Goal: Transaction & Acquisition: Purchase product/service

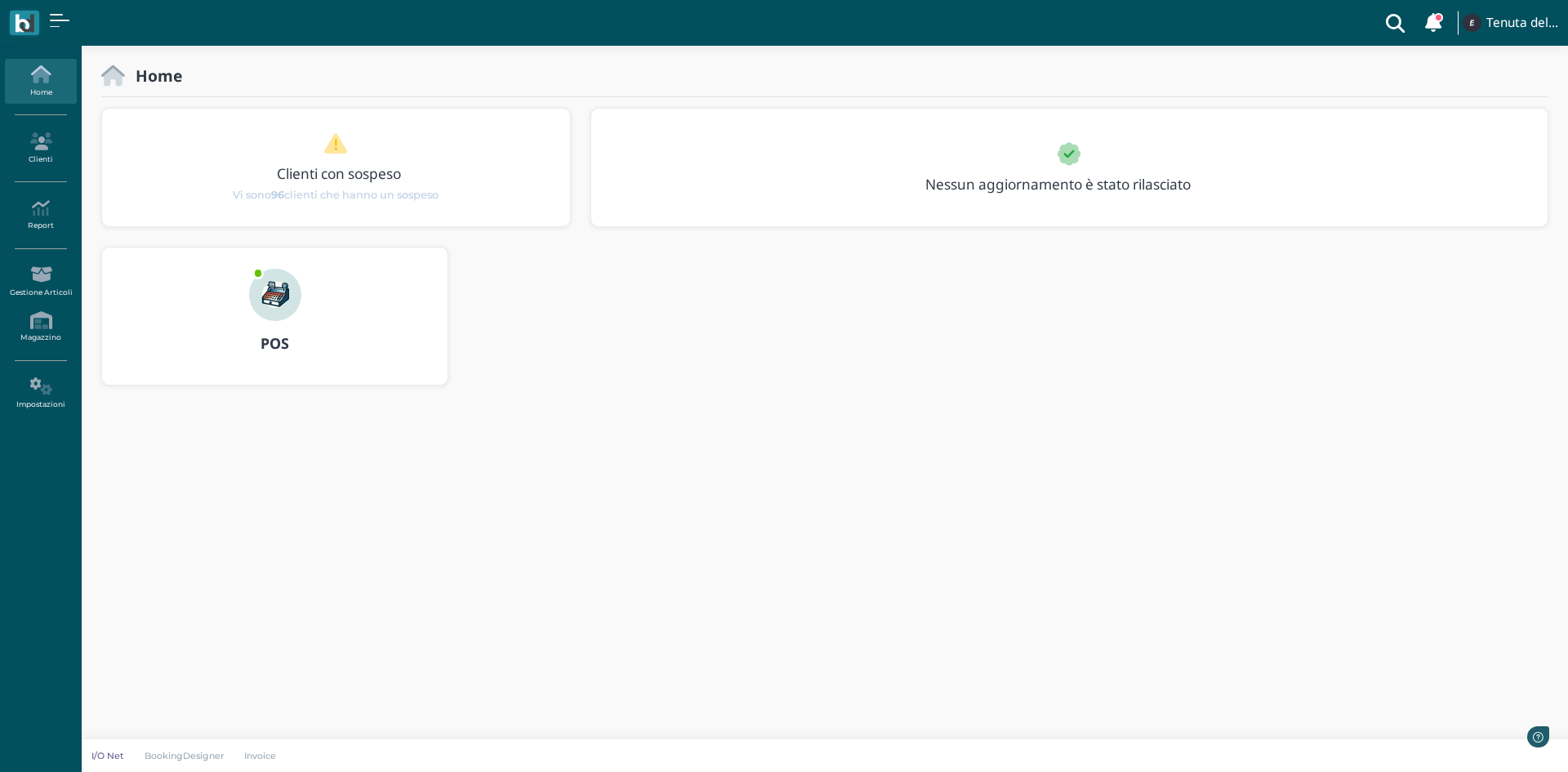
click at [282, 299] on img at bounding box center [275, 294] width 53 height 53
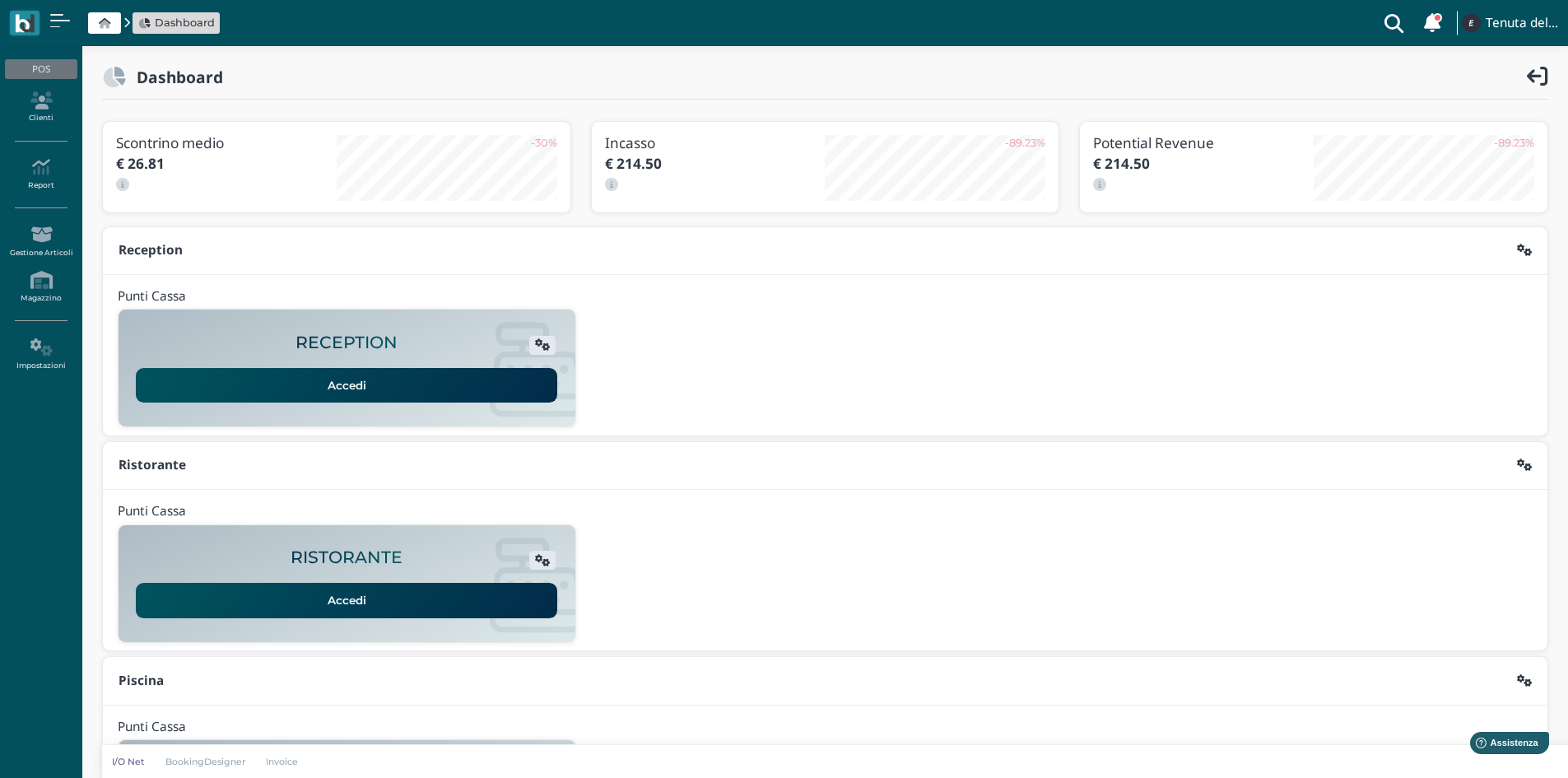
scroll to position [134, 0]
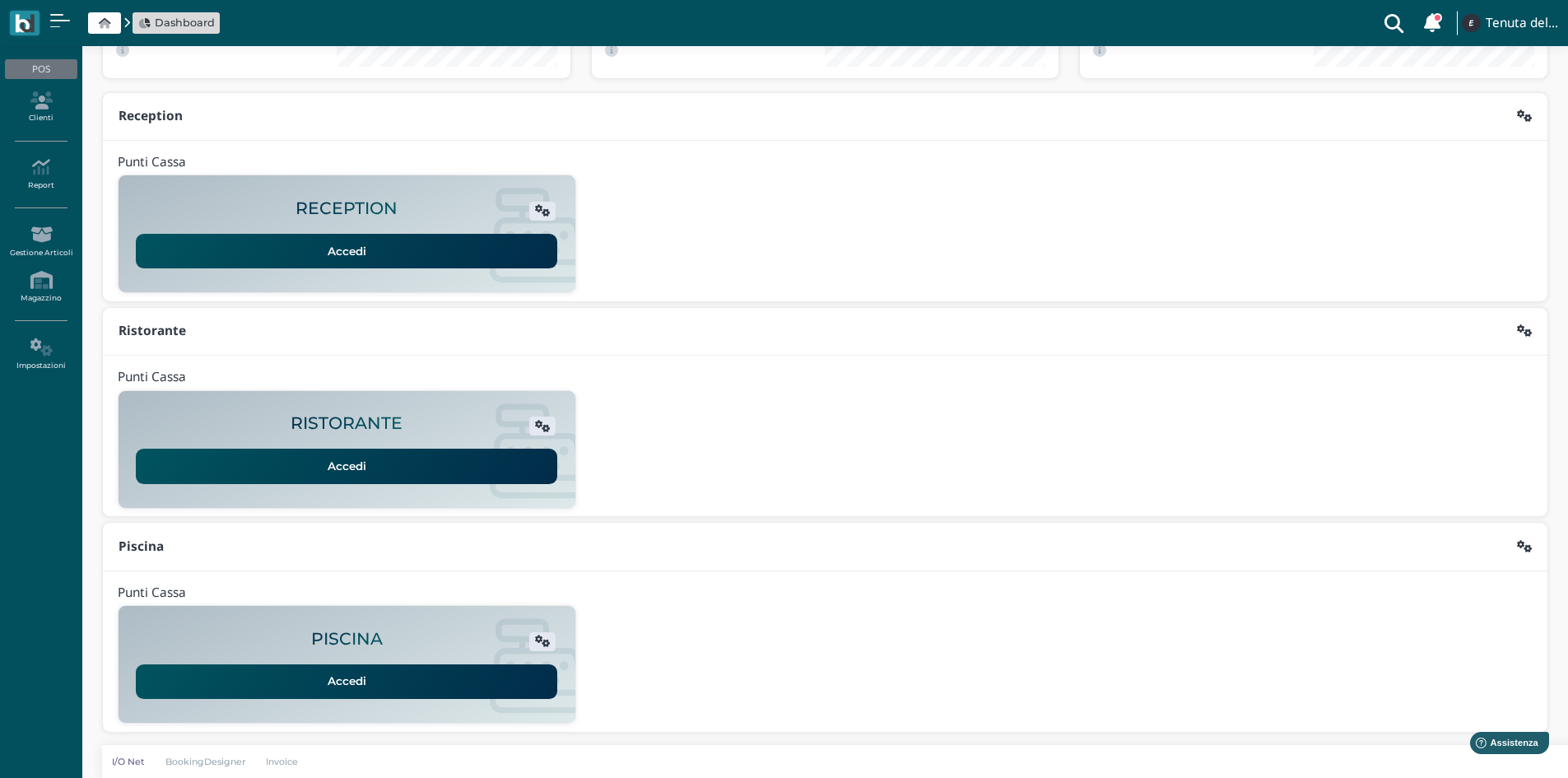
click at [389, 681] on link "Accedi" at bounding box center [347, 681] width 421 height 35
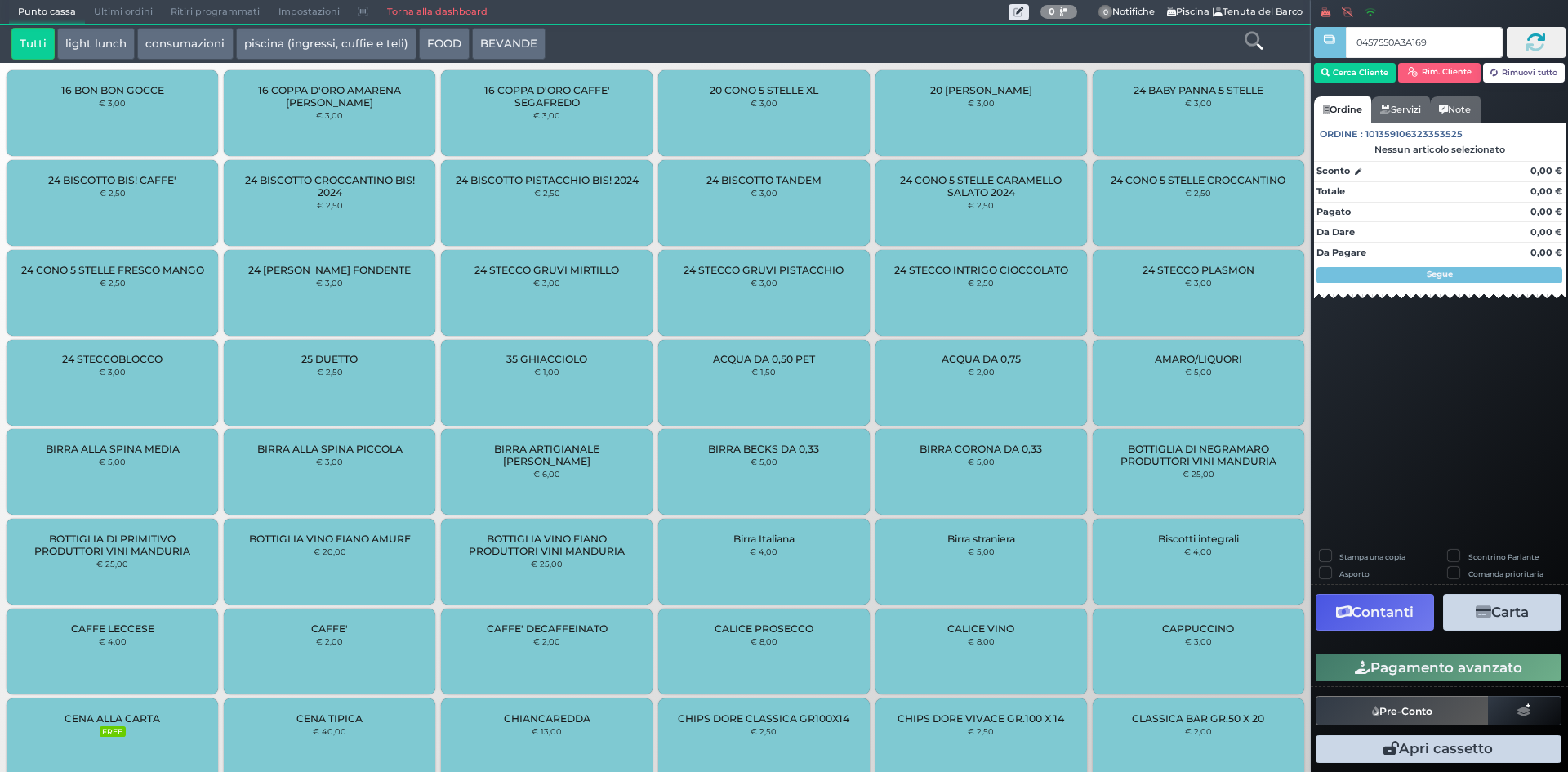
type input "0457550A3A1694"
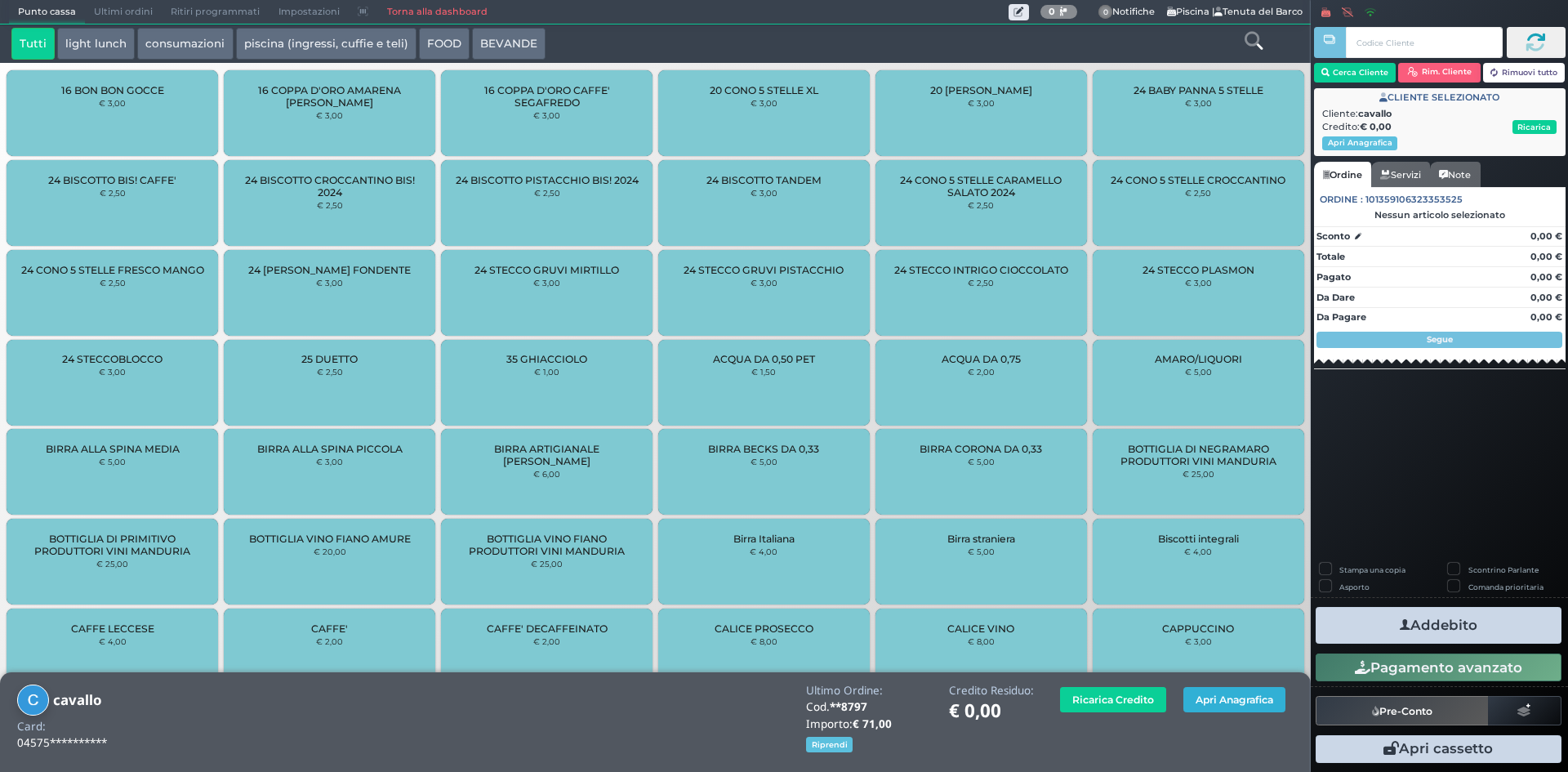
click at [1202, 698] on button "Apri Anagrafica" at bounding box center [1234, 699] width 102 height 25
click at [1219, 702] on button "Apri Anagrafica" at bounding box center [1234, 699] width 102 height 25
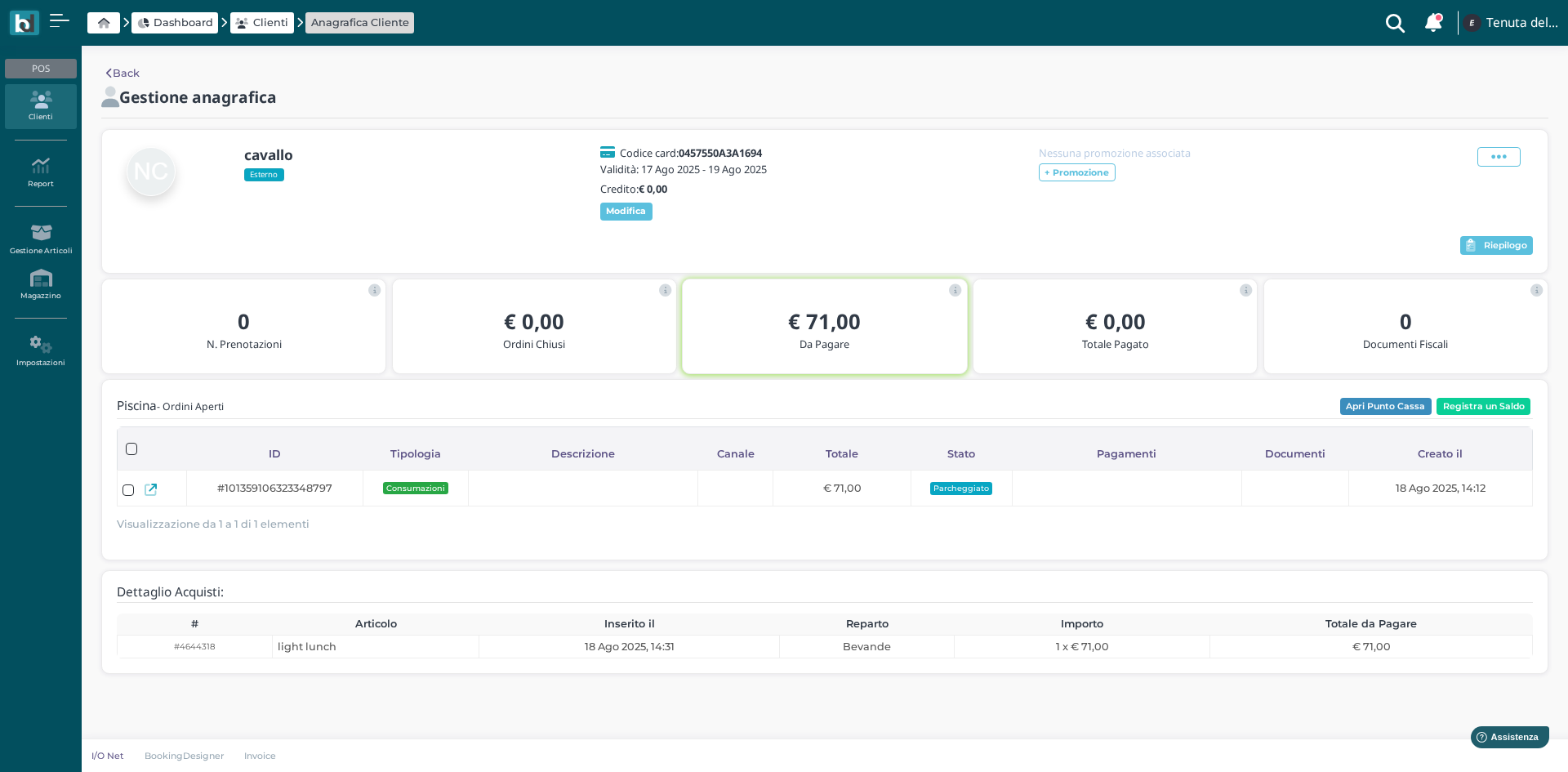
click at [167, 26] on span "Dashboard" at bounding box center [183, 22] width 60 height 16
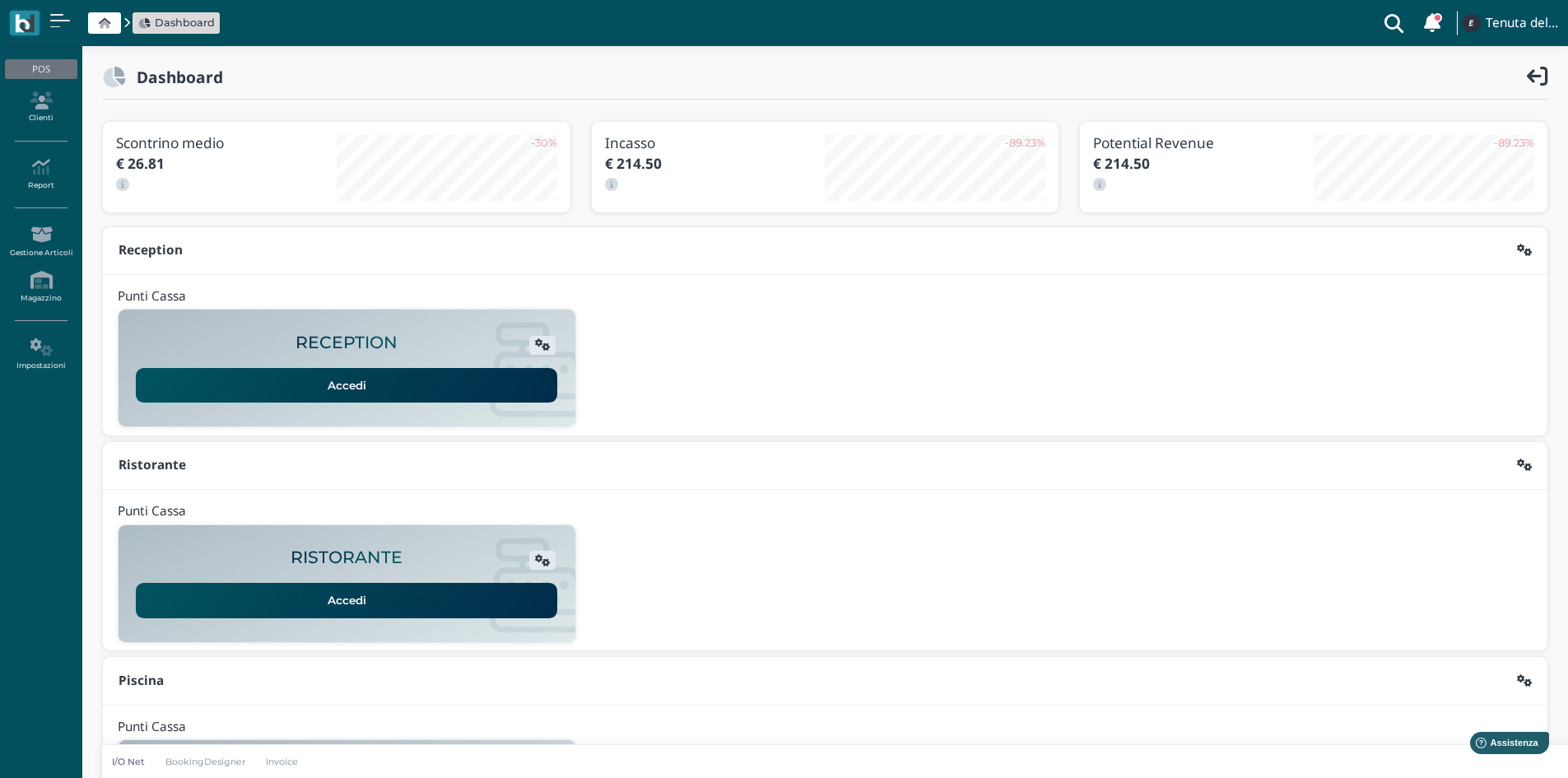
click at [354, 386] on link "Accedi" at bounding box center [347, 386] width 421 height 35
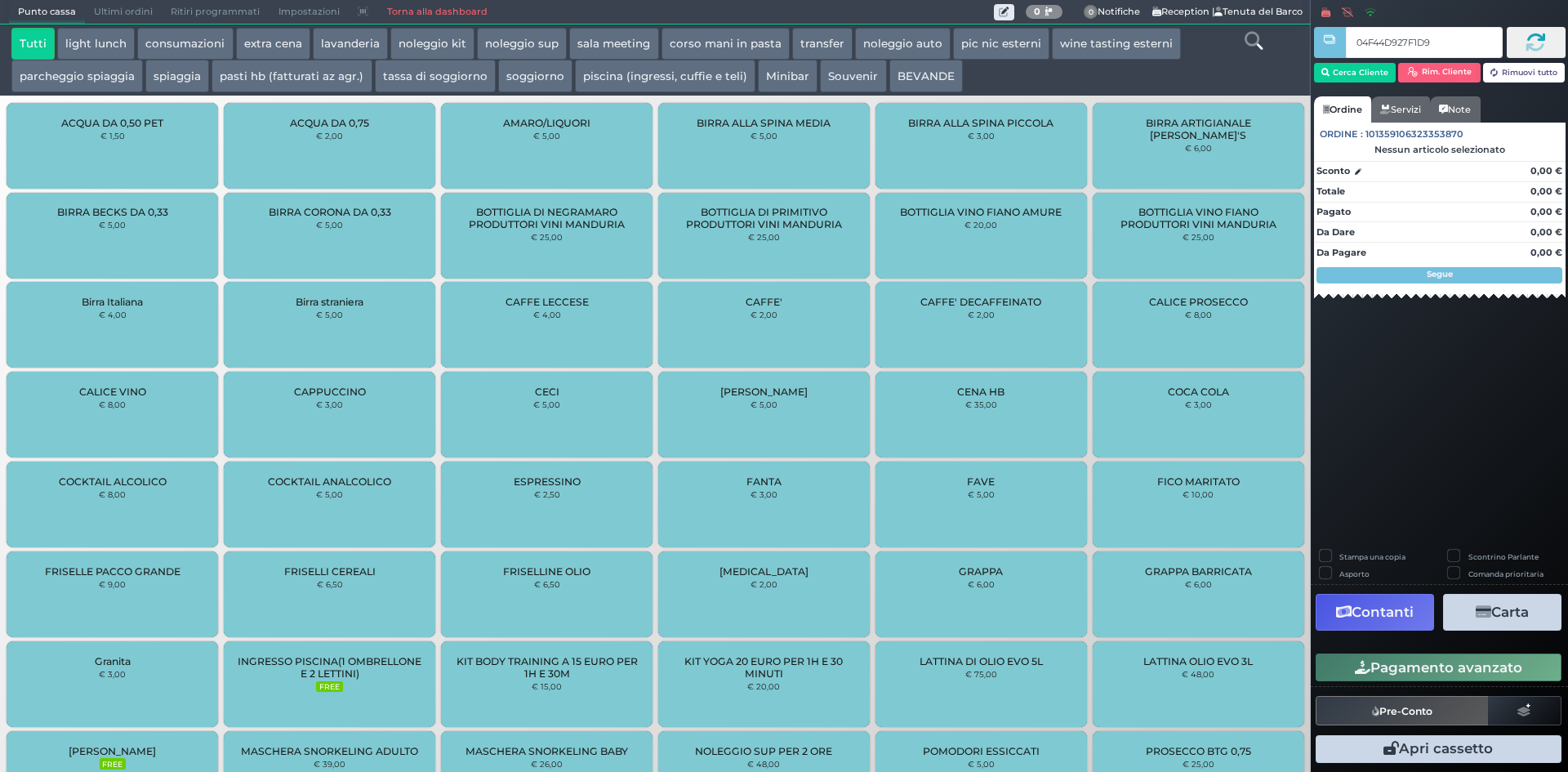
type input "04F44D927F1D94"
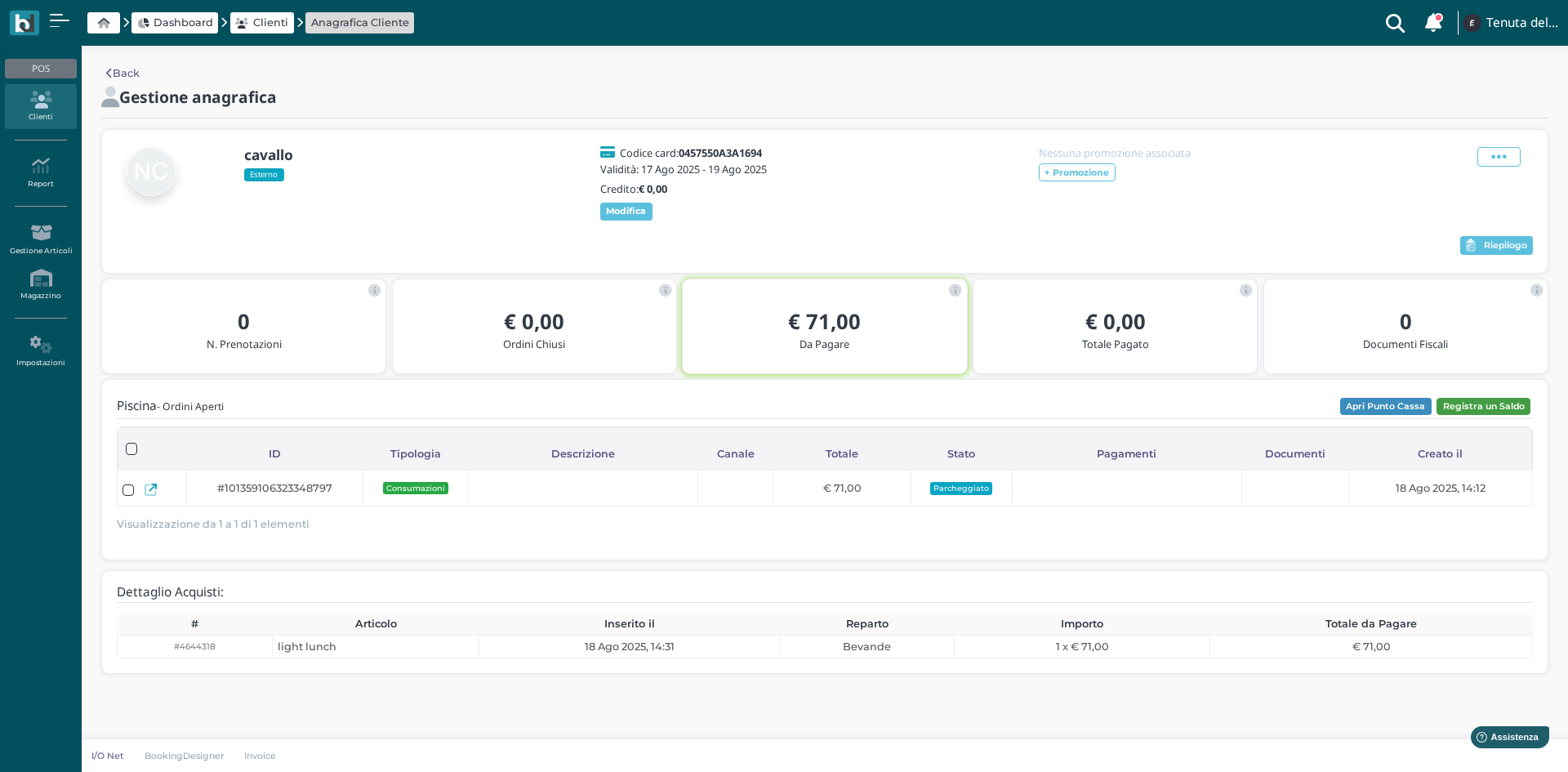
click at [1476, 415] on button "Registra un Saldo" at bounding box center [1483, 407] width 94 height 18
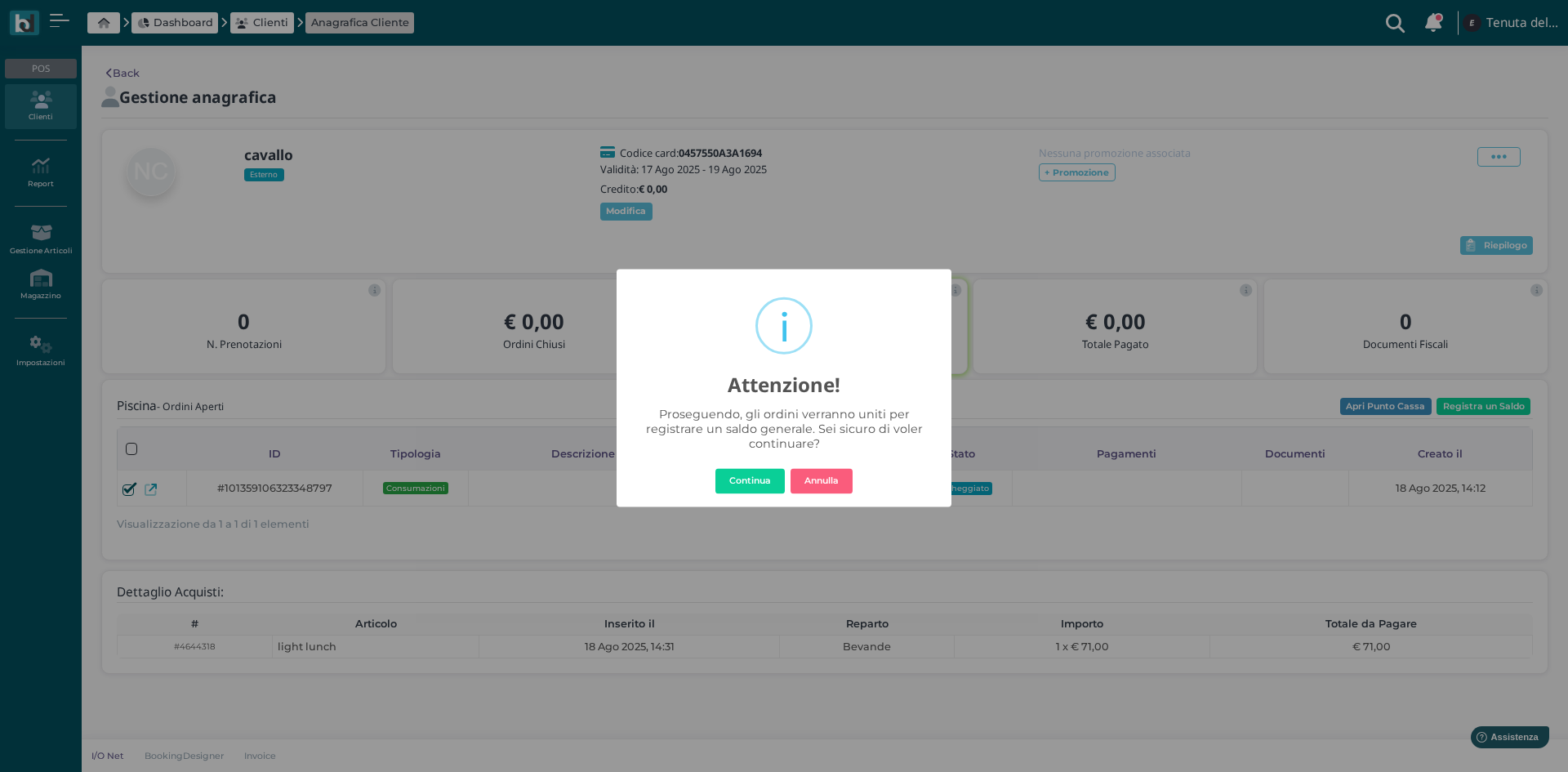
click at [729, 471] on button "Continua" at bounding box center [749, 481] width 69 height 26
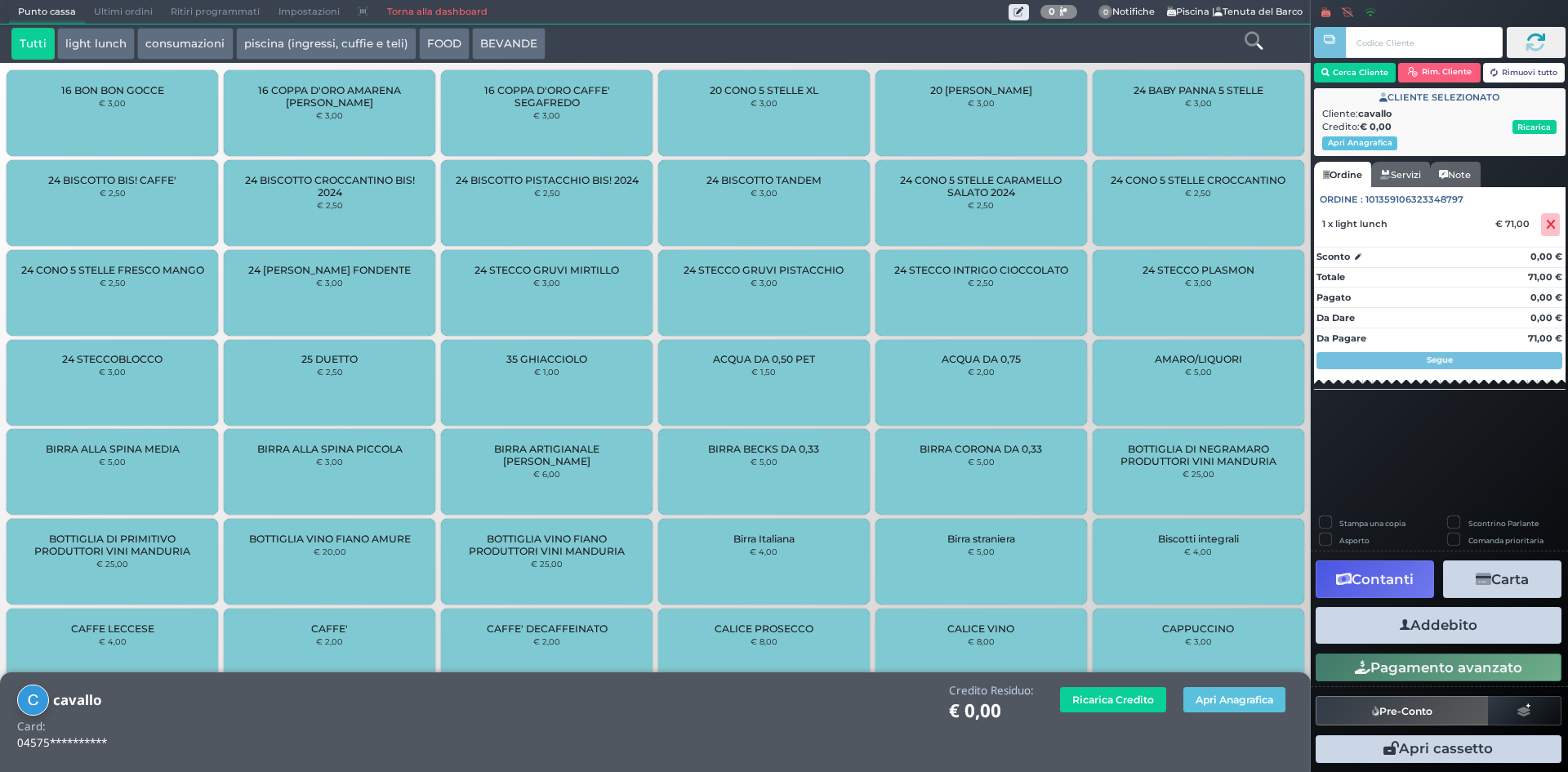
scroll to position [466, 0]
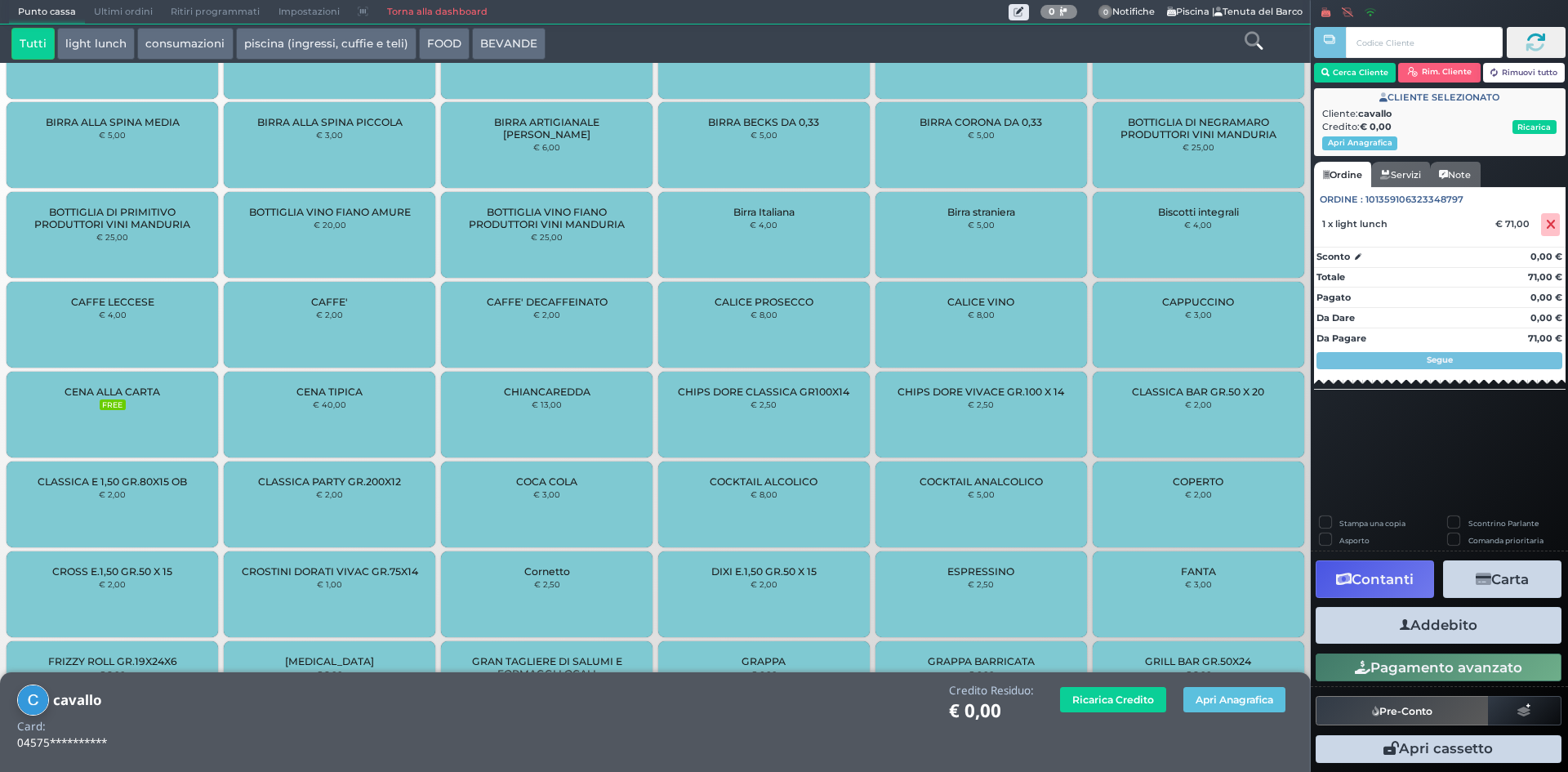
click at [1489, 580] on icon "button" at bounding box center [1483, 579] width 16 height 14
